Goal: Information Seeking & Learning: Check status

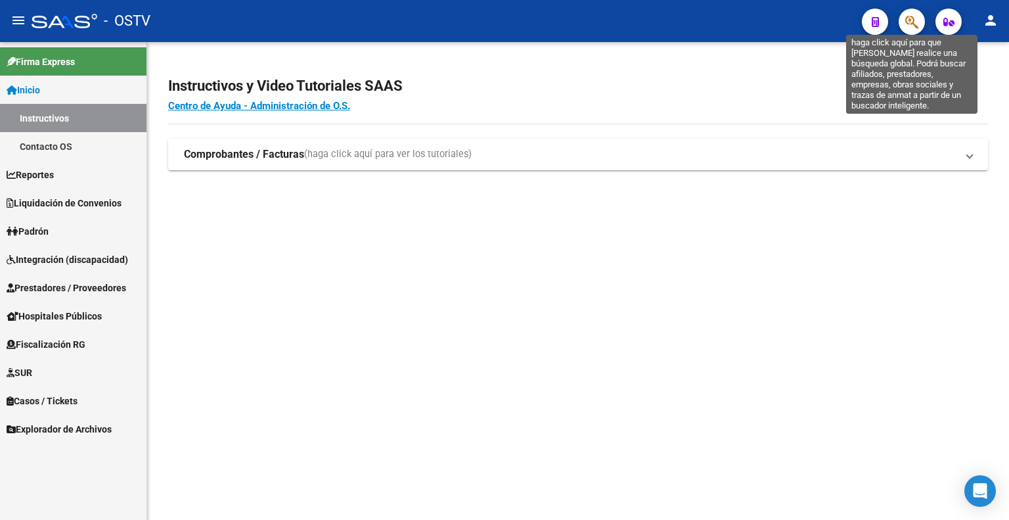
click at [909, 20] on icon "button" at bounding box center [911, 21] width 13 height 15
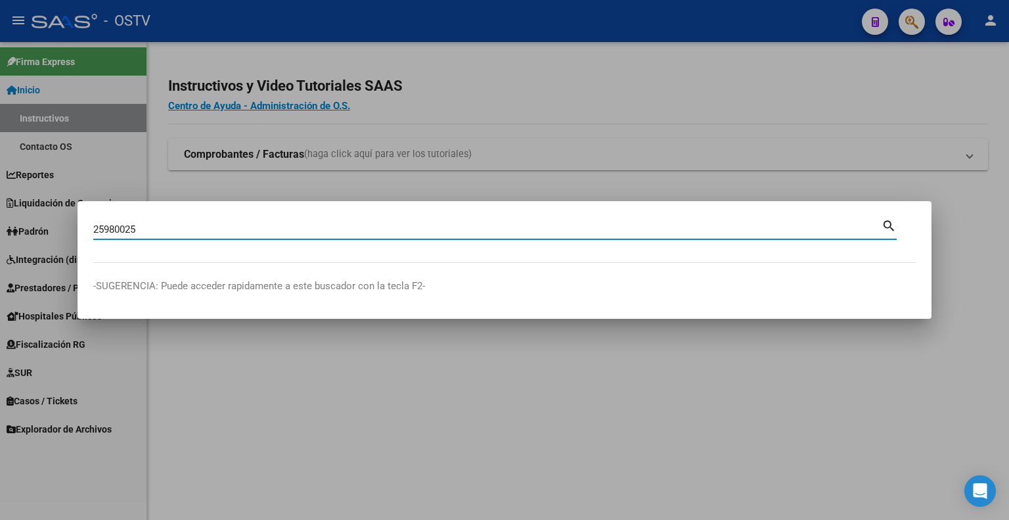
type input "25980025"
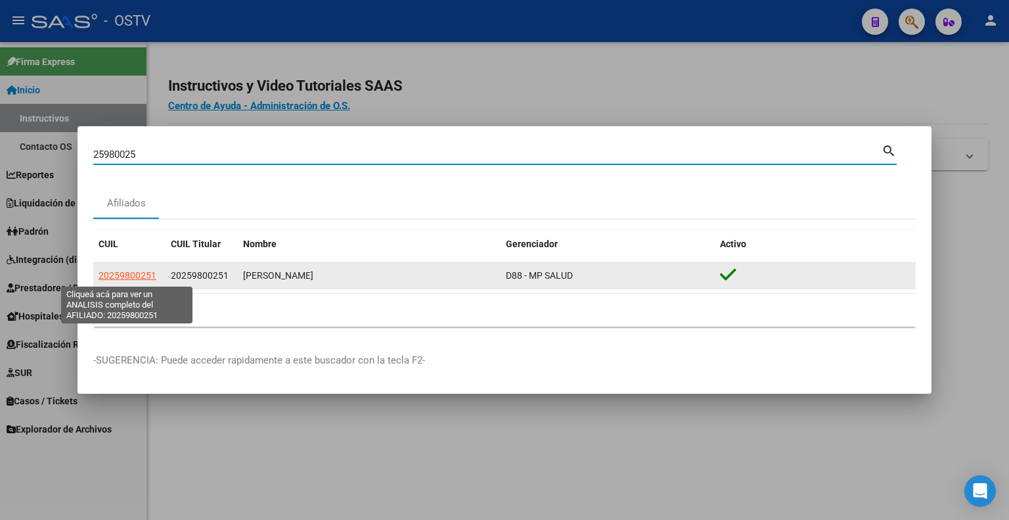
click at [116, 273] on span "20259800251" at bounding box center [128, 275] width 58 height 11
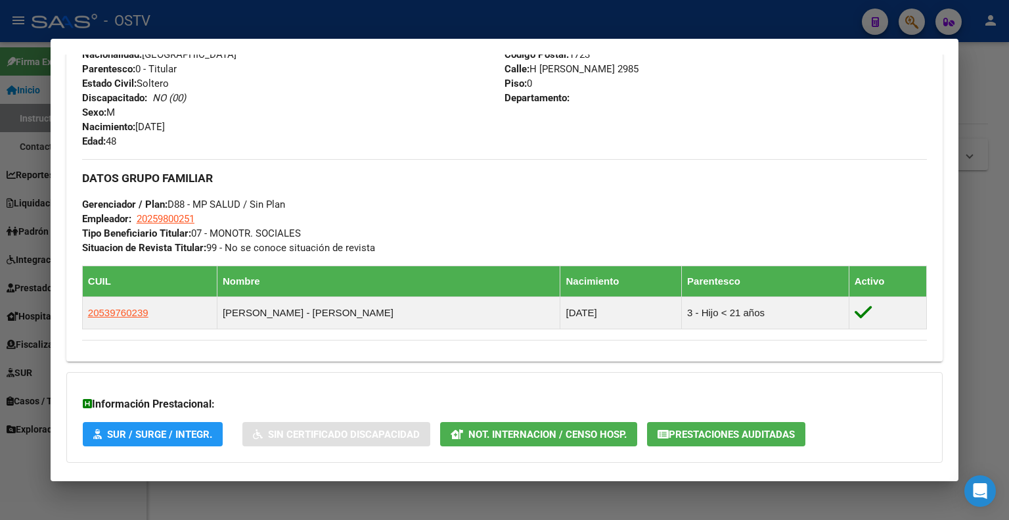
scroll to position [607, 0]
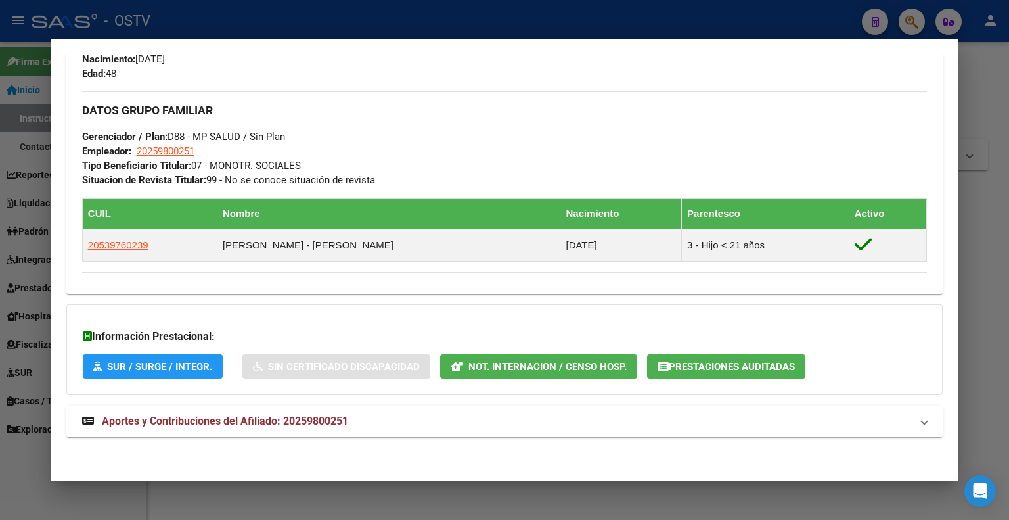
click at [723, 365] on span "Prestaciones Auditadas" at bounding box center [732, 367] width 126 height 12
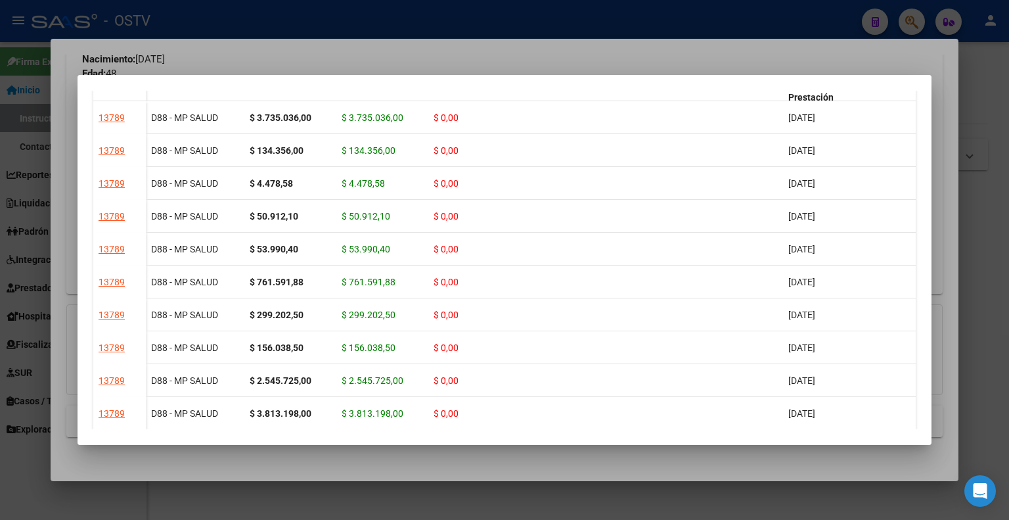
scroll to position [0, 0]
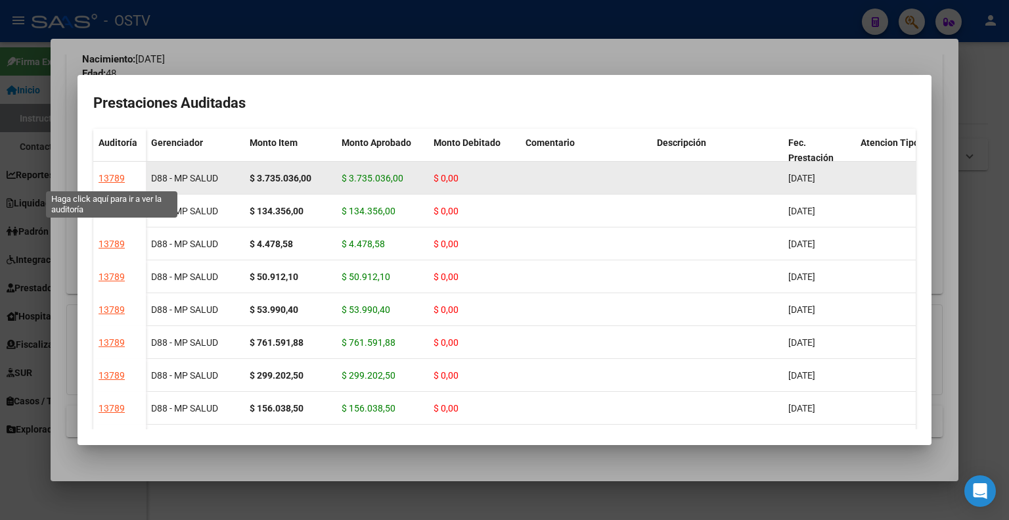
click at [113, 176] on div "13789" at bounding box center [112, 178] width 26 height 15
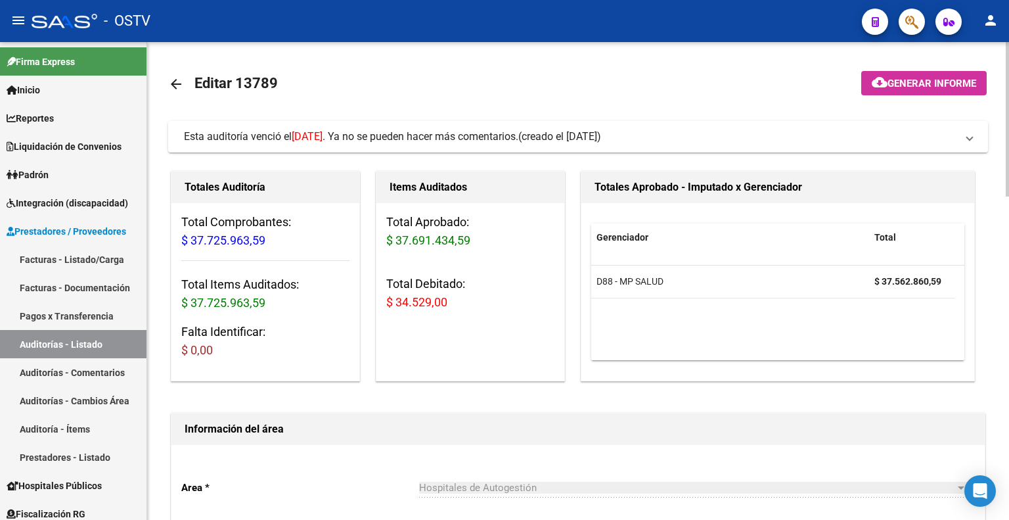
drag, startPoint x: 597, startPoint y: 133, endPoint x: 161, endPoint y: 130, distance: 436.3
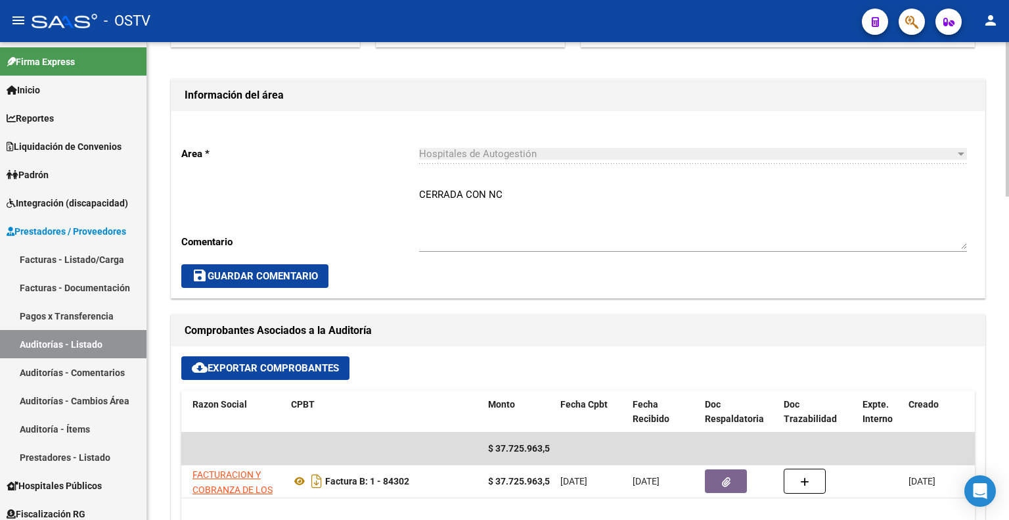
scroll to position [460, 0]
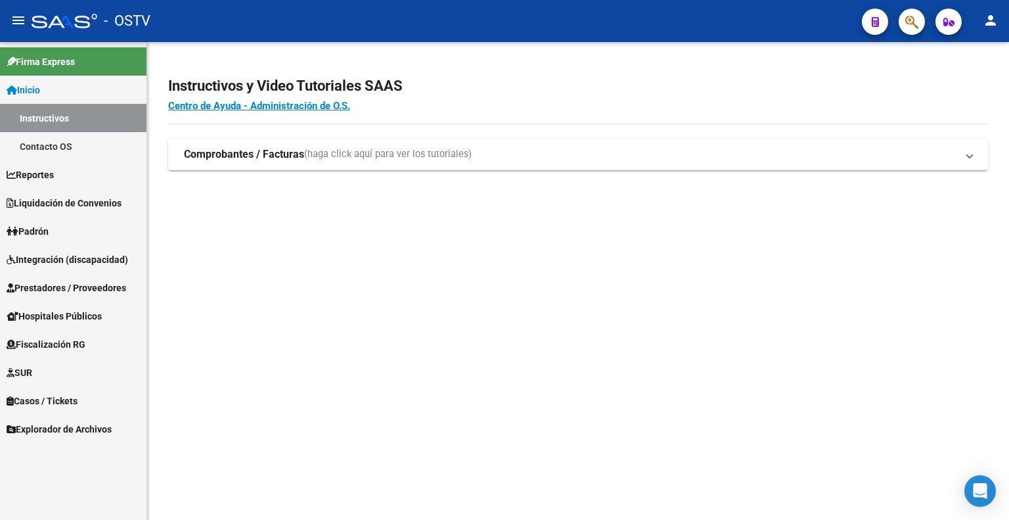
click at [921, 23] on button "button" at bounding box center [912, 22] width 26 height 26
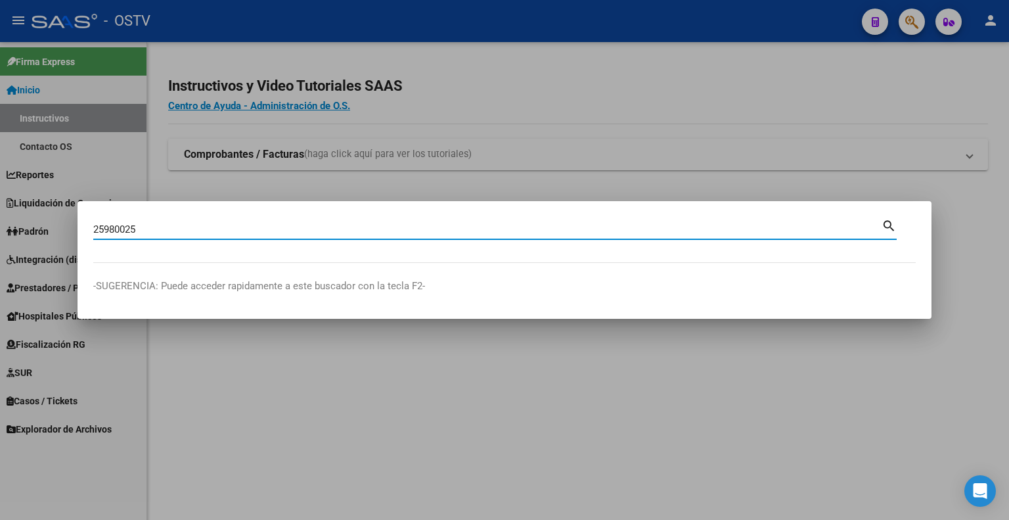
type input "25980025"
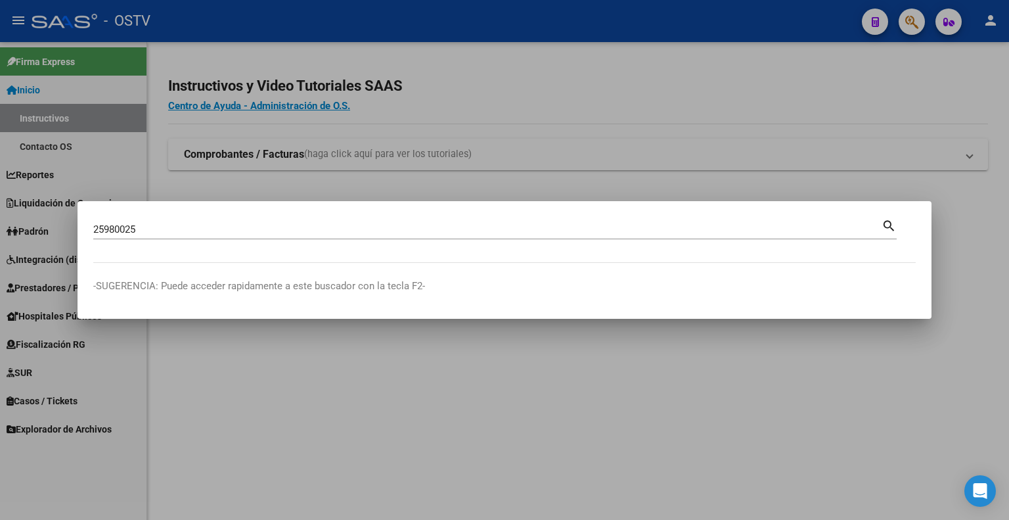
click at [308, 214] on mat-dialog-container "25980025 Buscar (apellido, dni, [PERSON_NAME], [PERSON_NAME], cuit, obra social…" at bounding box center [505, 260] width 854 height 118
click at [295, 228] on input "25980025" at bounding box center [487, 229] width 789 height 12
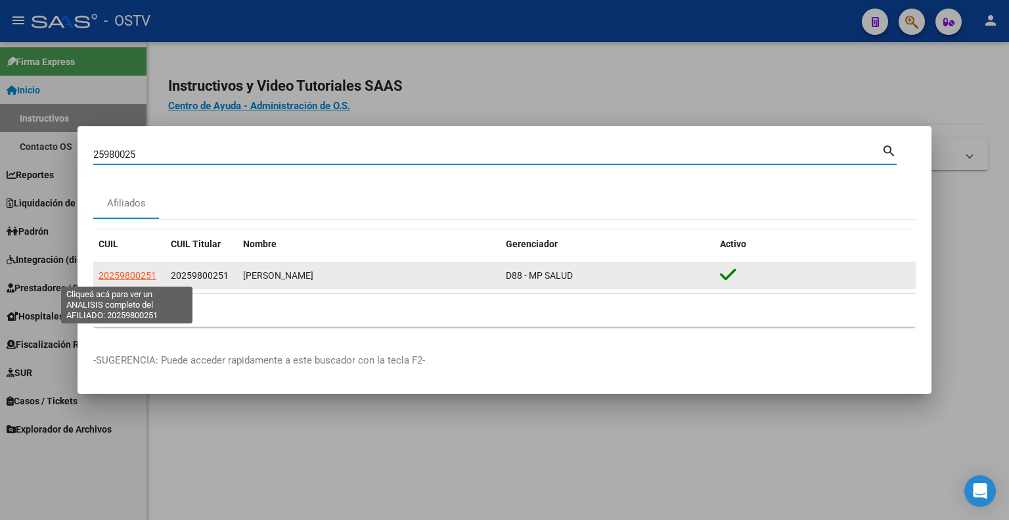
click at [121, 275] on span "20259800251" at bounding box center [128, 275] width 58 height 11
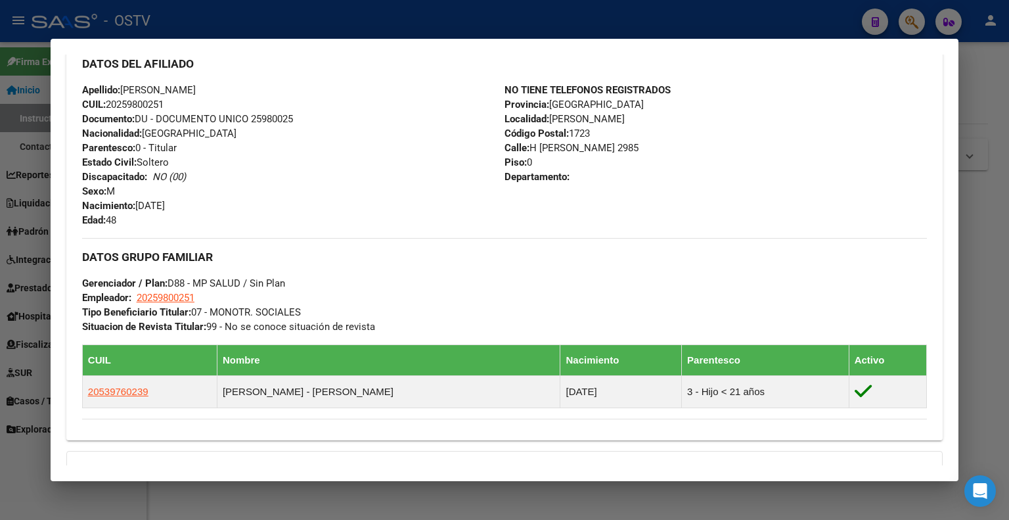
scroll to position [607, 0]
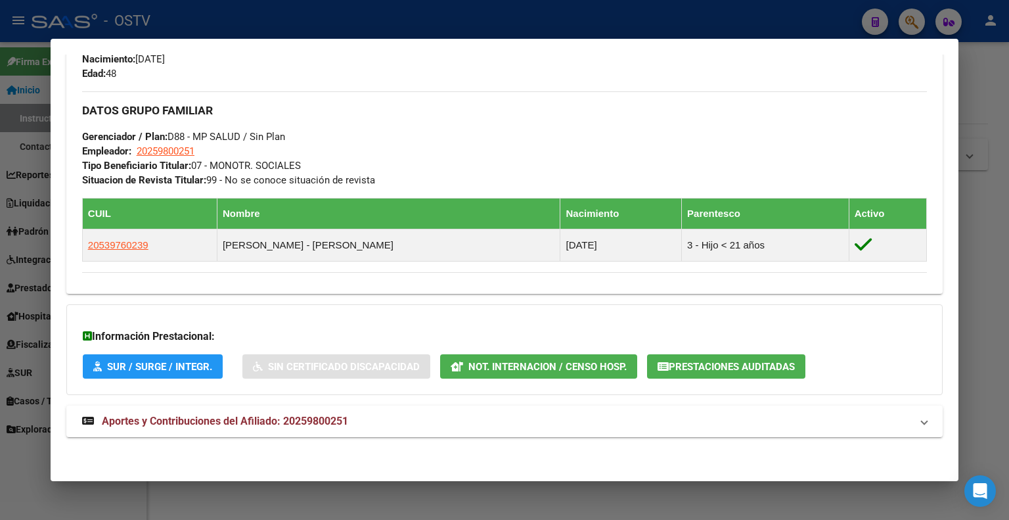
click at [699, 363] on span "Prestaciones Auditadas" at bounding box center [732, 367] width 126 height 12
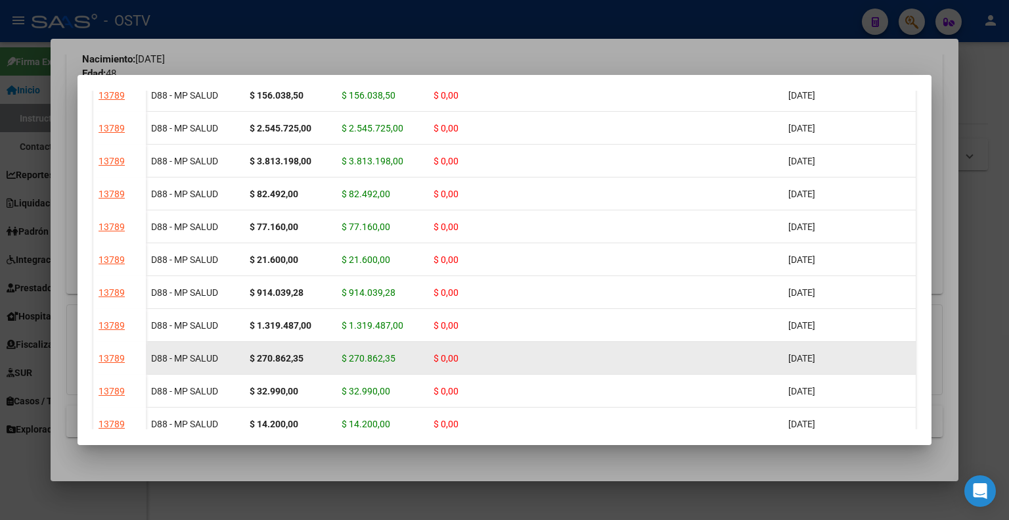
scroll to position [0, 0]
